Goal: Task Accomplishment & Management: Use online tool/utility

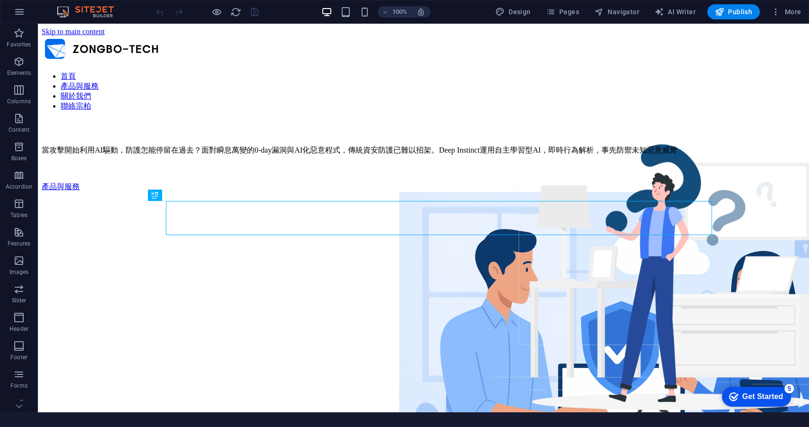
scroll to position [299, 0]
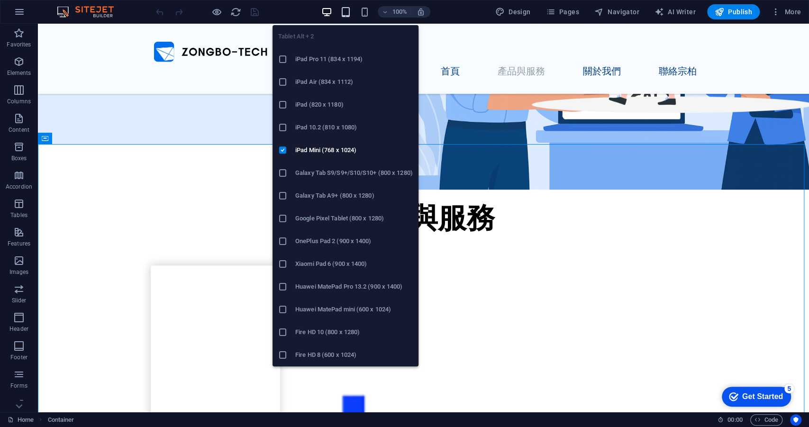
click at [348, 10] on icon "button" at bounding box center [345, 12] width 11 height 11
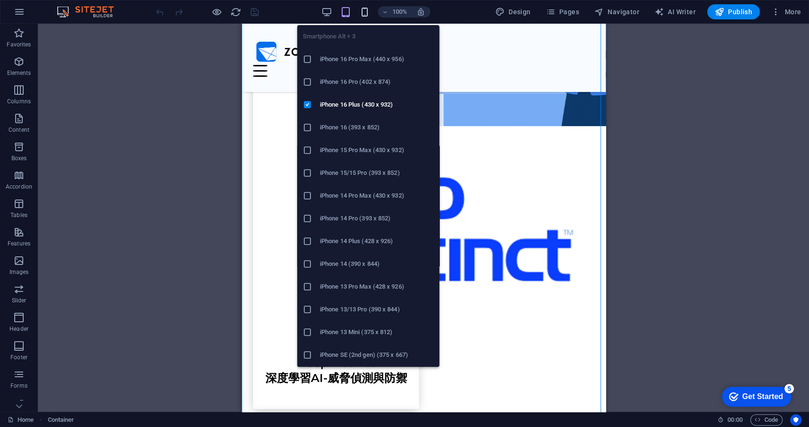
click at [366, 15] on icon "button" at bounding box center [364, 12] width 11 height 11
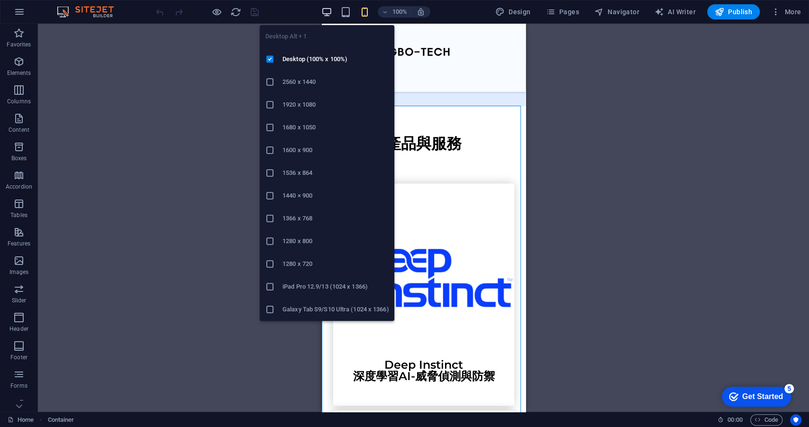
drag, startPoint x: 327, startPoint y: 13, endPoint x: 312, endPoint y: 15, distance: 14.3
click at [327, 12] on icon "button" at bounding box center [326, 12] width 11 height 11
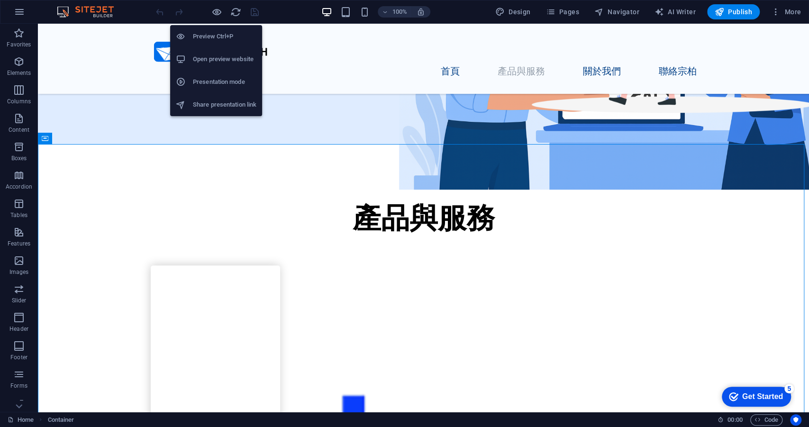
click at [217, 84] on h6 "Presentation mode" at bounding box center [225, 81] width 64 height 11
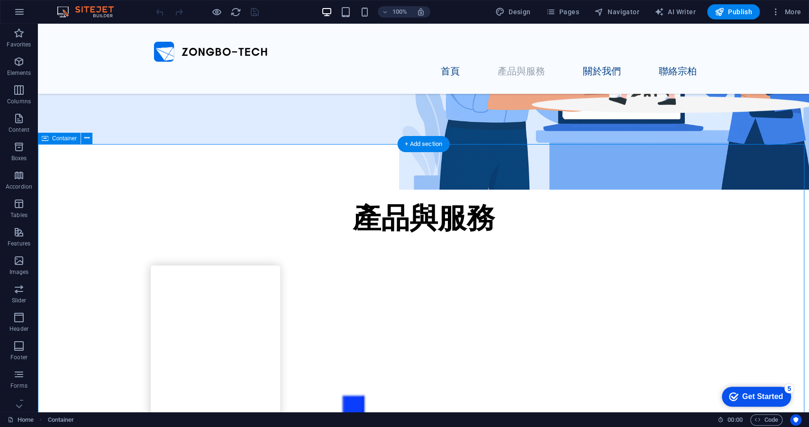
scroll to position [711, 0]
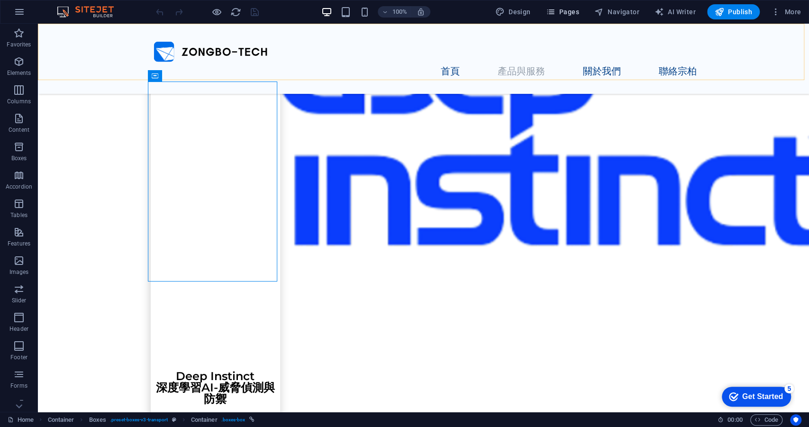
click at [564, 11] on span "Pages" at bounding box center [562, 11] width 33 height 9
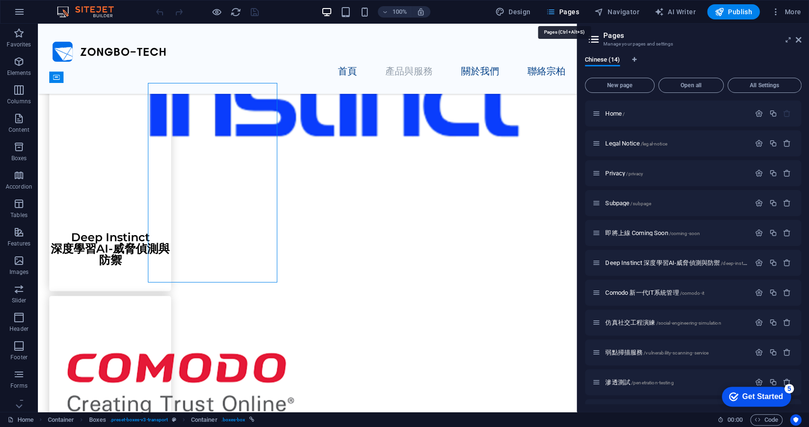
scroll to position [709, 0]
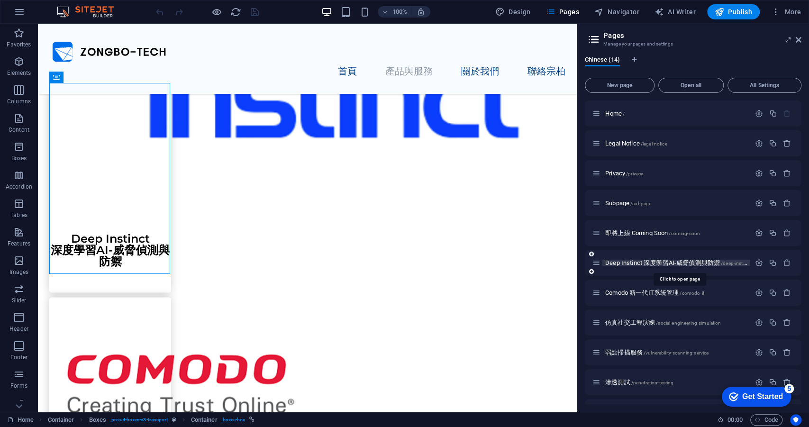
click at [653, 263] on span "Deep Instinct 深度學習AI-威脅偵測與防禦 /deep-instinct-ai" at bounding box center [680, 262] width 150 height 7
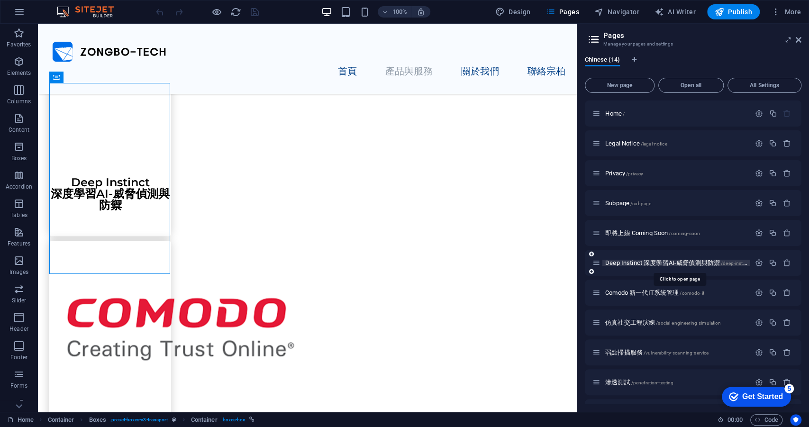
scroll to position [0, 0]
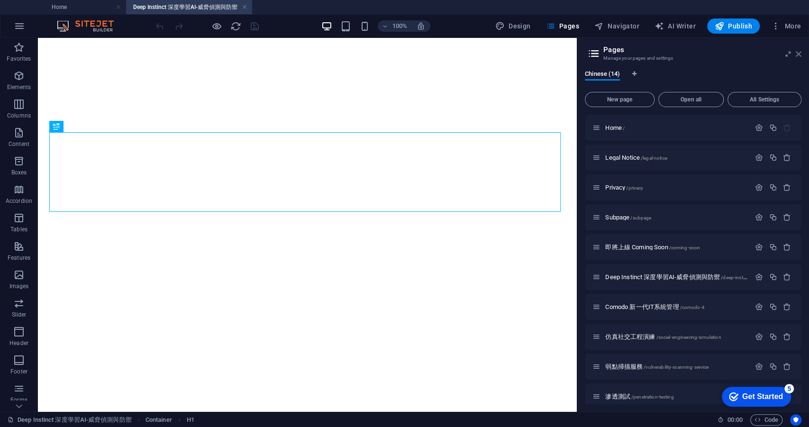
click at [796, 56] on icon at bounding box center [799, 54] width 6 height 8
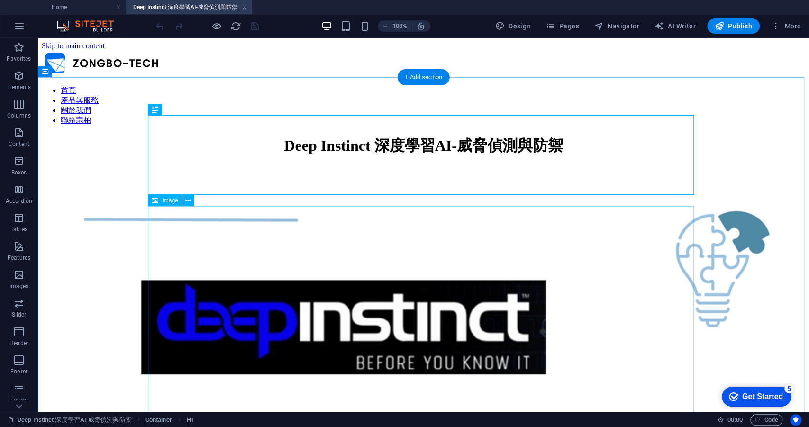
scroll to position [258, 0]
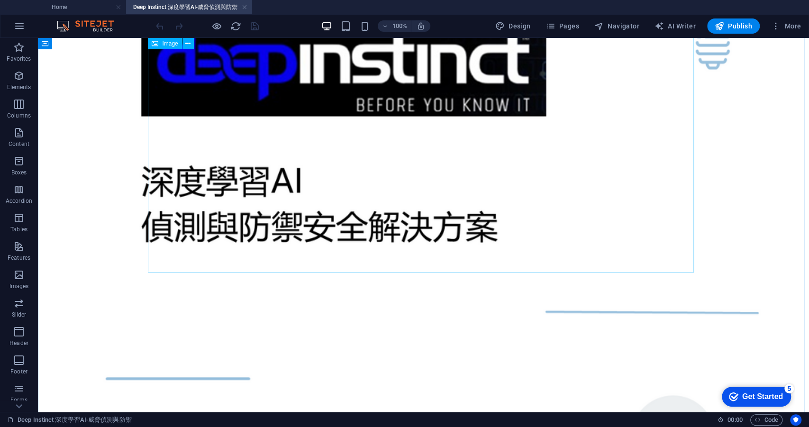
click at [379, 192] on figure at bounding box center [424, 138] width 764 height 436
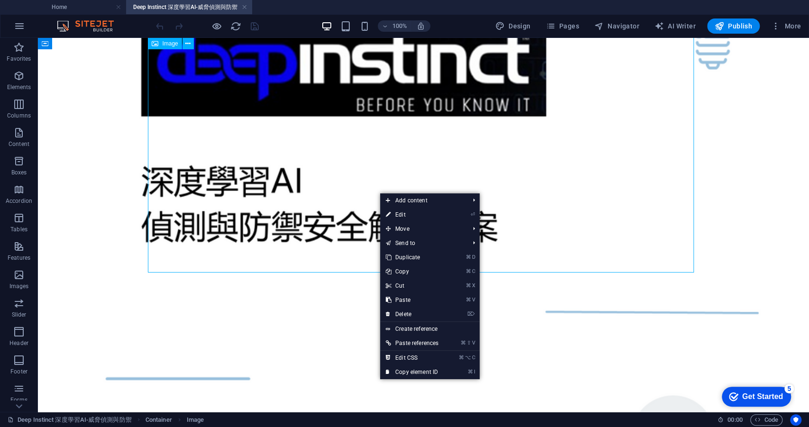
click at [365, 192] on figure at bounding box center [424, 138] width 764 height 436
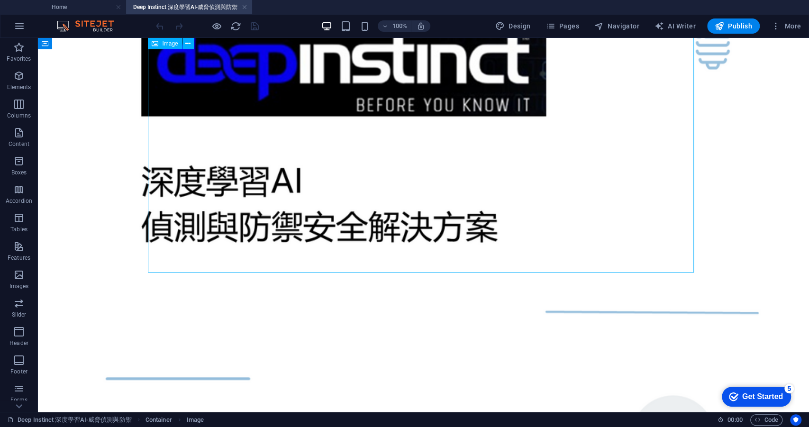
click at [365, 192] on figure at bounding box center [424, 138] width 764 height 436
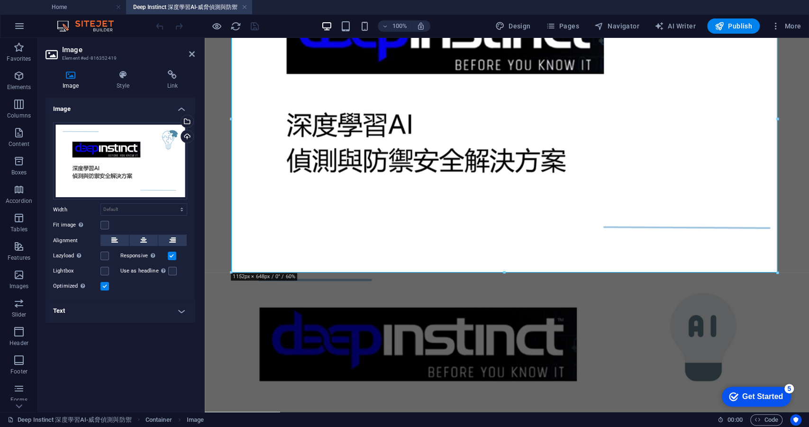
click at [182, 314] on h4 "Text" at bounding box center [120, 311] width 149 height 23
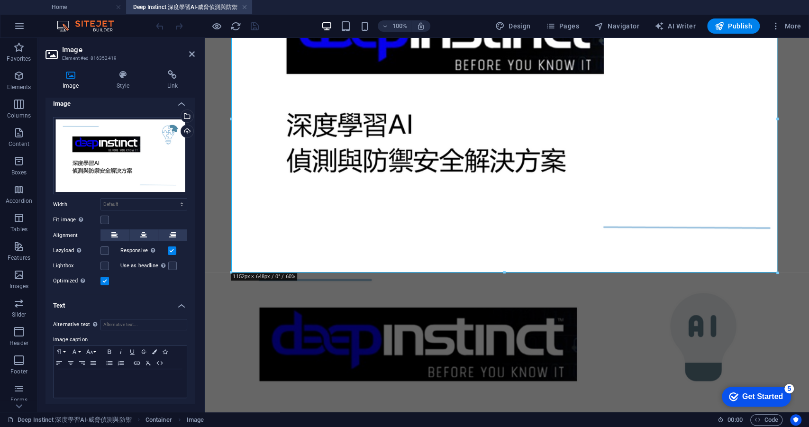
scroll to position [0, 0]
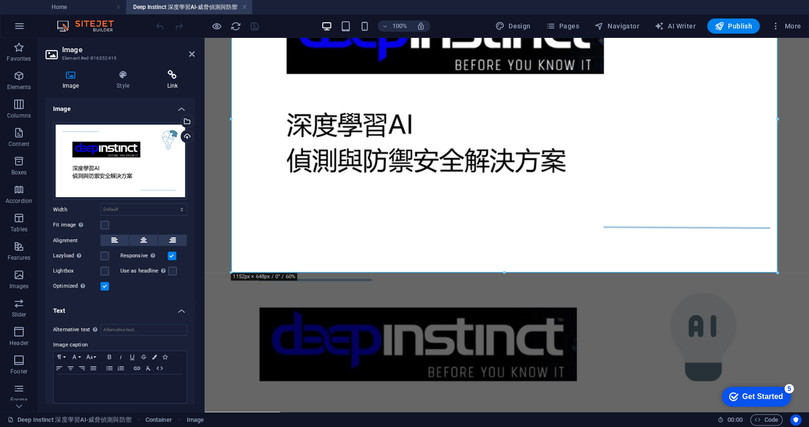
click at [170, 77] on icon at bounding box center [172, 74] width 45 height 9
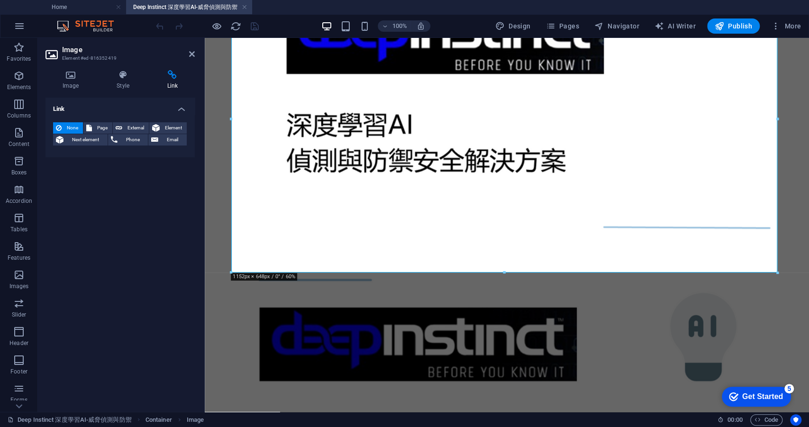
click at [241, 9] on h4 "Deep Instinct 深度學習AI-威脅偵測與防禦" at bounding box center [189, 7] width 126 height 10
click at [246, 7] on link at bounding box center [245, 7] width 6 height 9
